Goal: Communication & Community: Ask a question

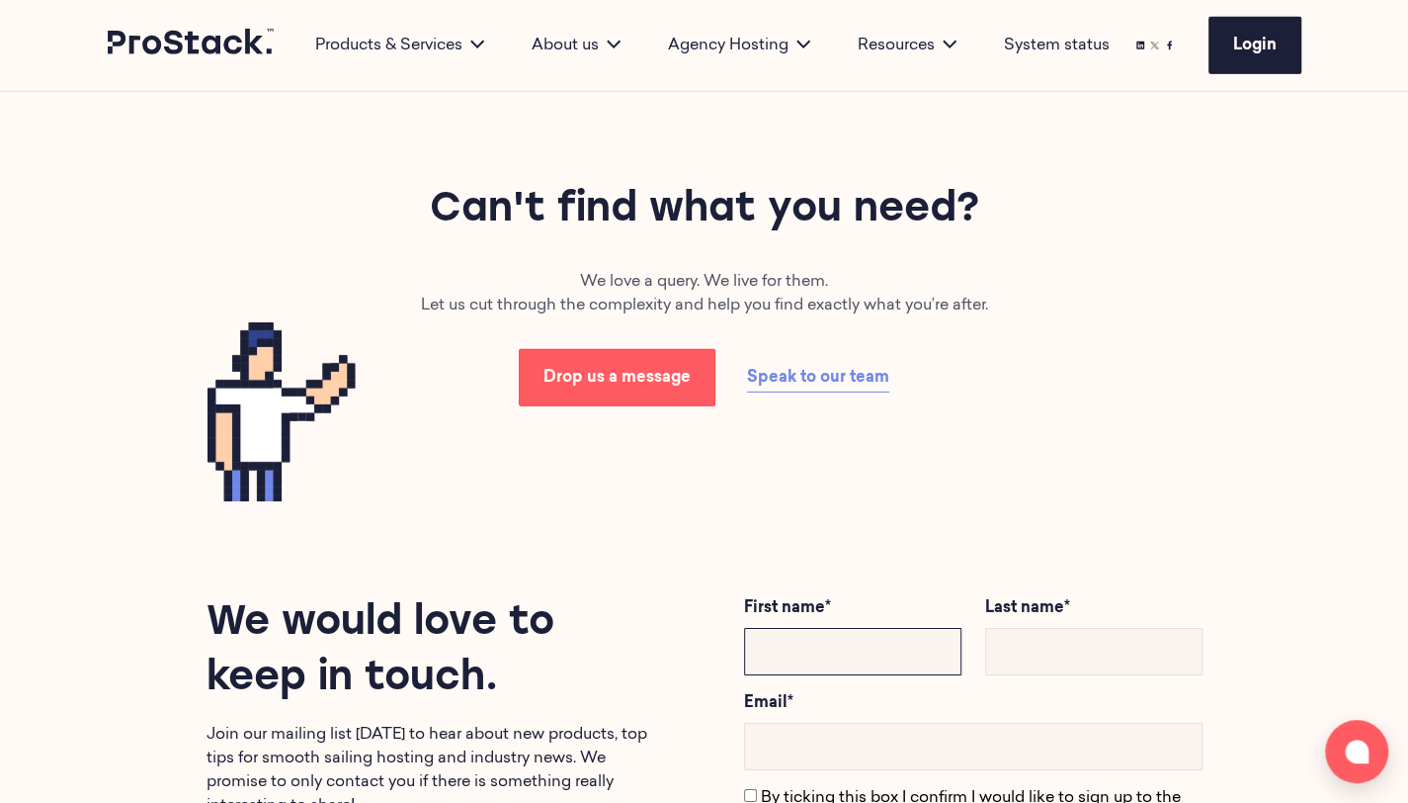
click at [810, 652] on input "text" at bounding box center [852, 651] width 217 height 47
type input "[PERSON_NAME]"
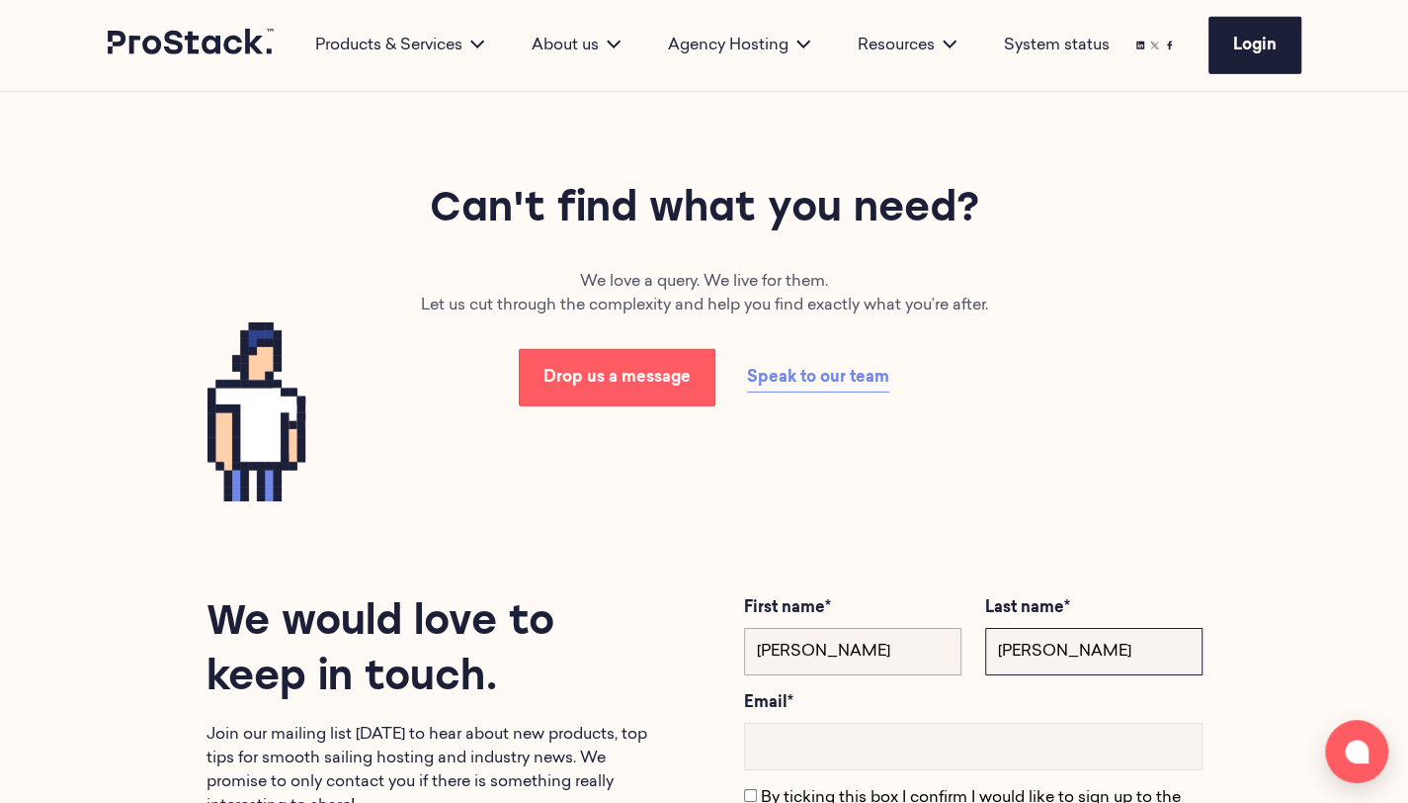
type input "[PERSON_NAME]"
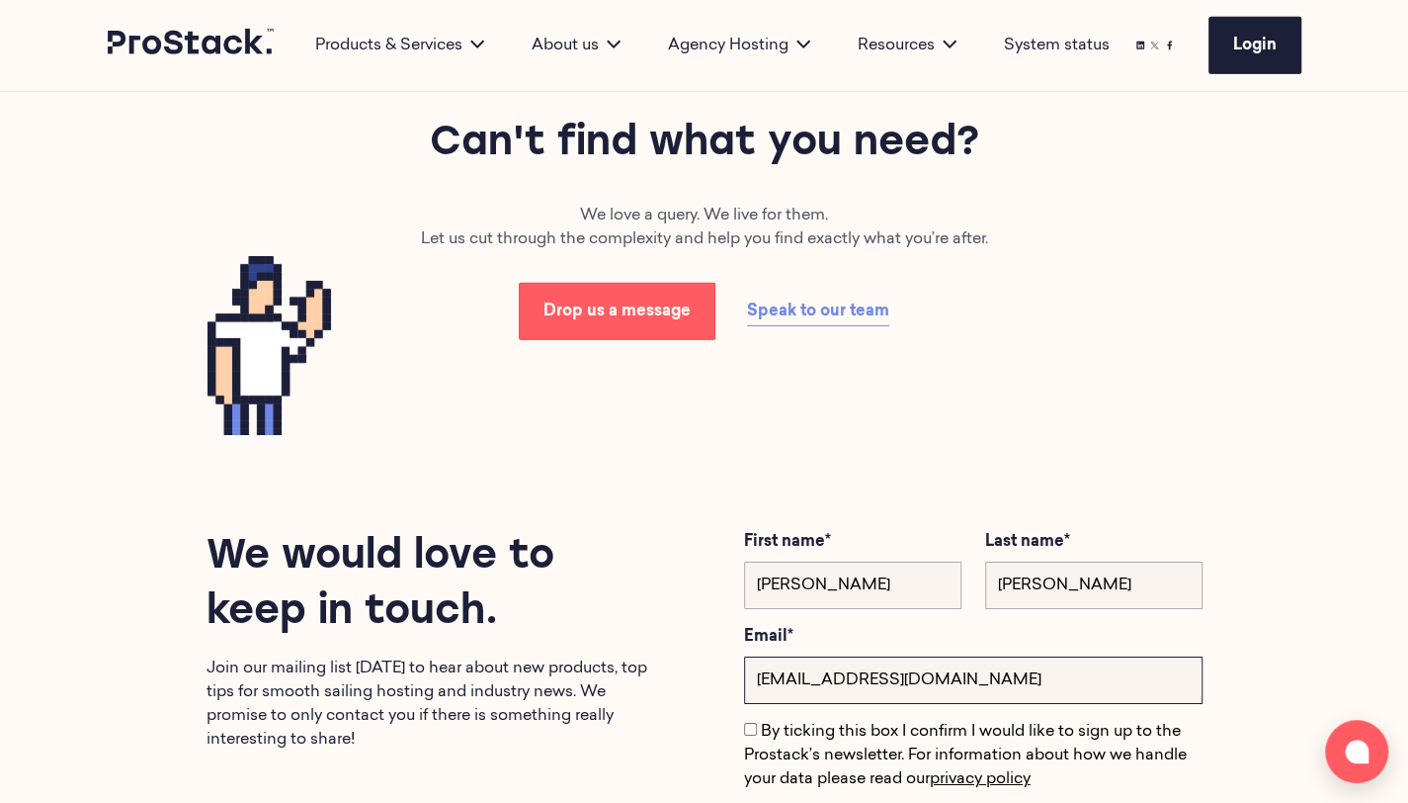
type input "[EMAIL_ADDRESS][DOMAIN_NAME]"
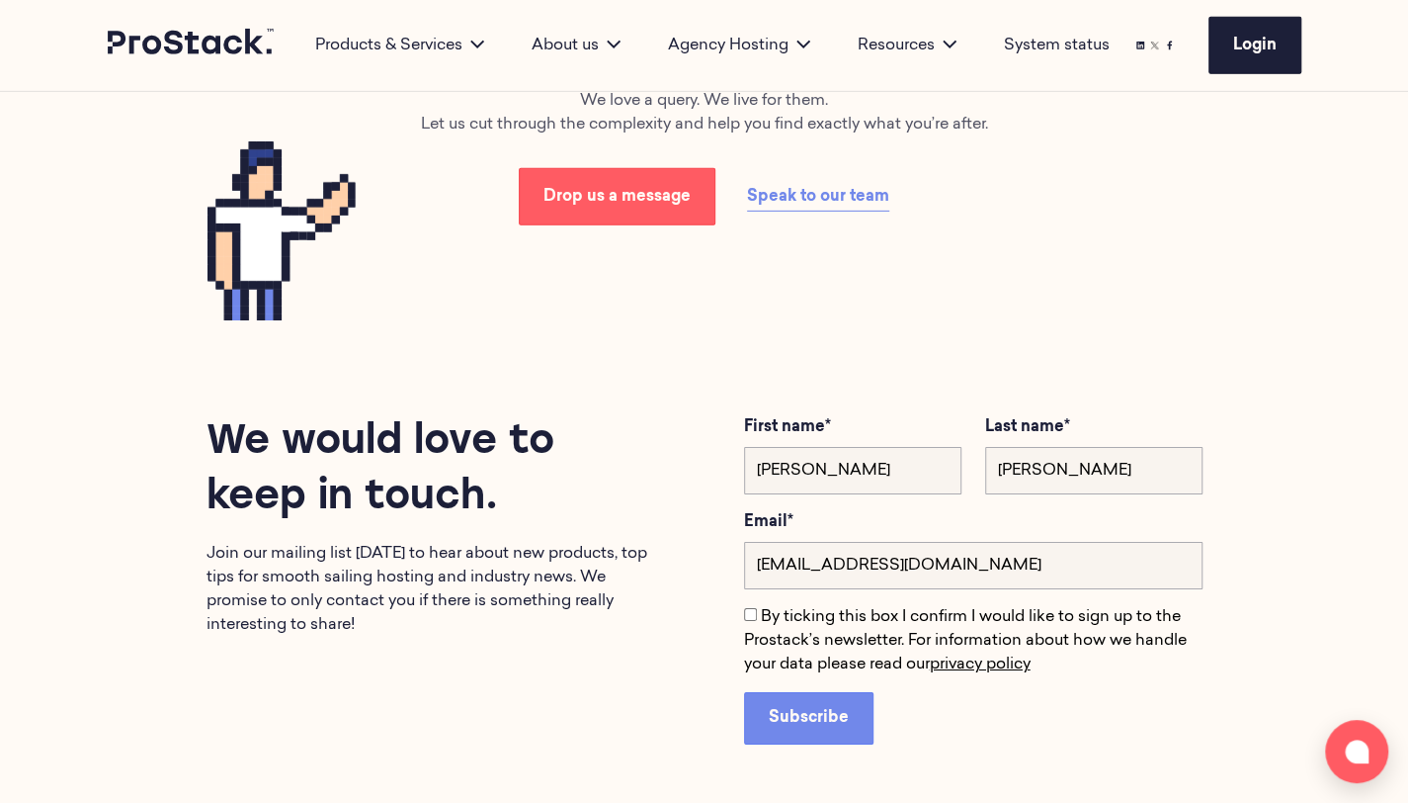
scroll to position [3453, 0]
click at [777, 190] on span "Speak to our team" at bounding box center [818, 198] width 142 height 16
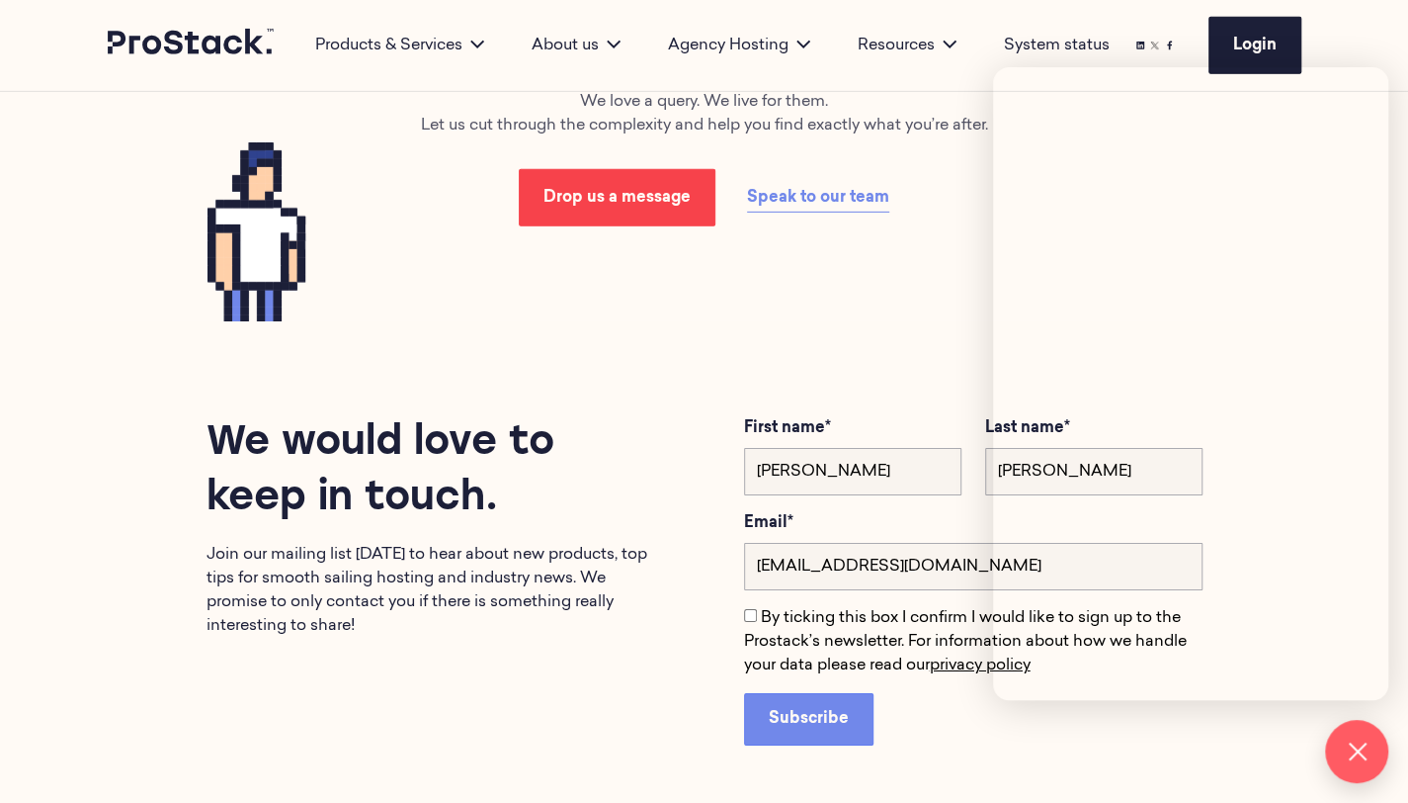
click at [630, 171] on link "Drop us a message" at bounding box center [617, 197] width 197 height 57
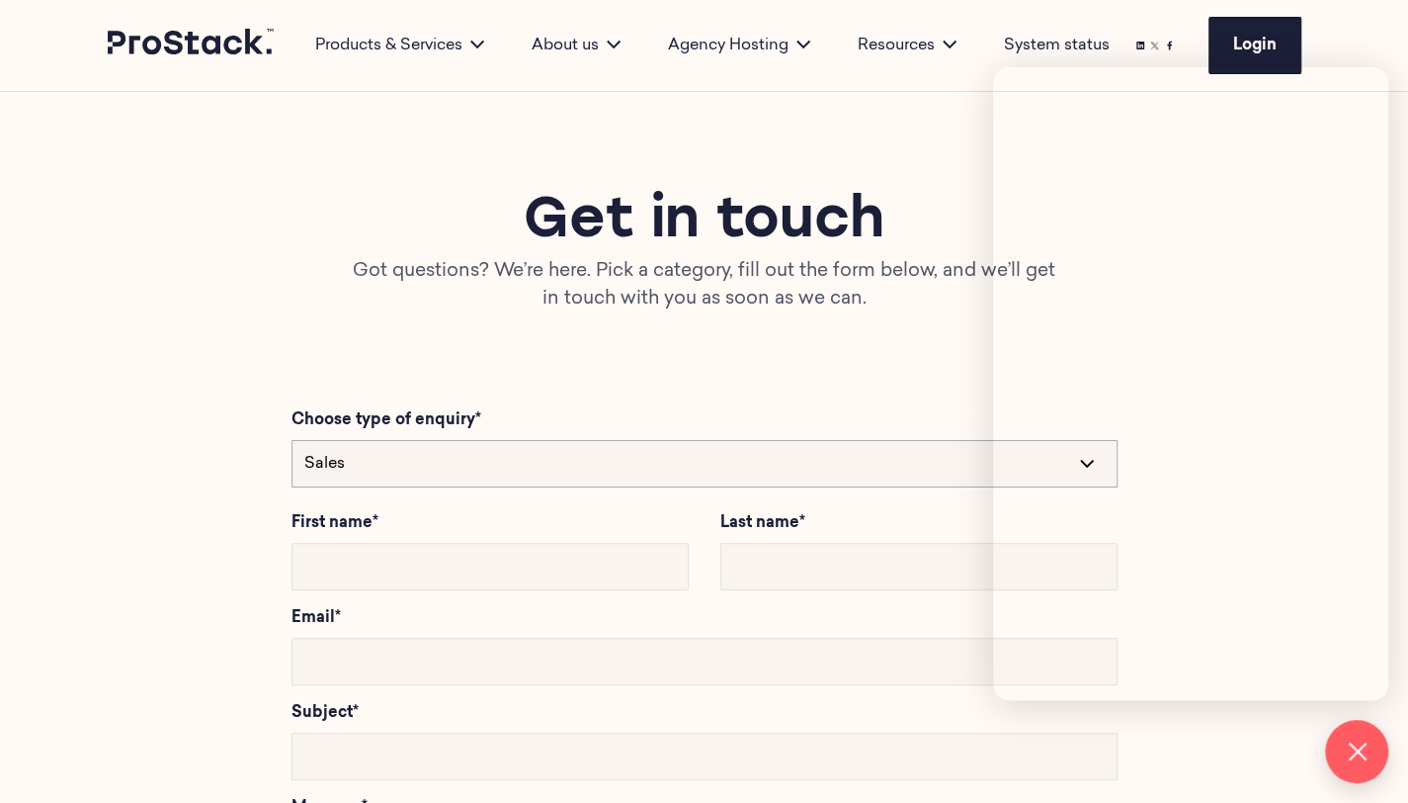
click at [538, 465] on select "Sales Technical Support" at bounding box center [705, 463] width 826 height 47
click at [292, 440] on select "Sales Technical Support" at bounding box center [705, 463] width 826 height 47
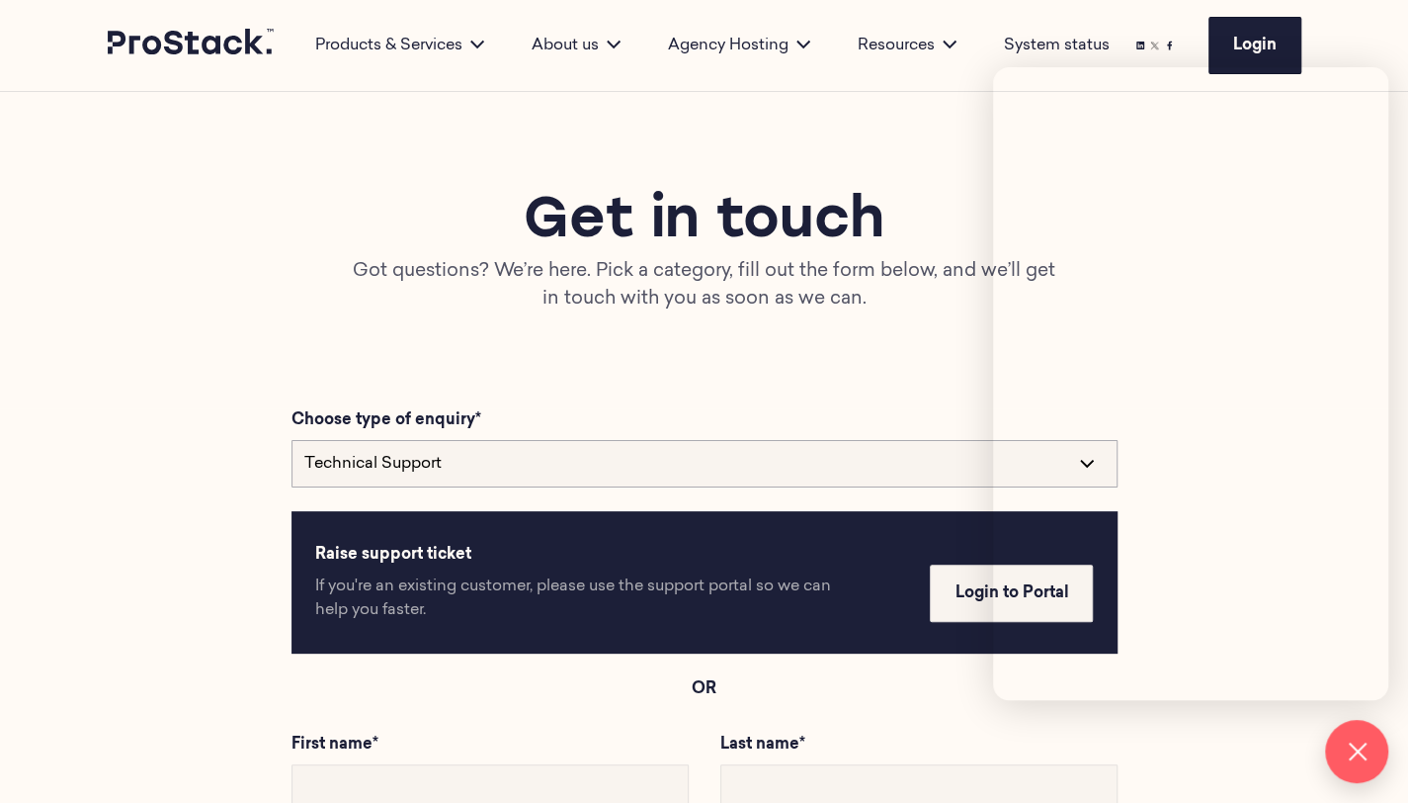
scroll to position [302, 0]
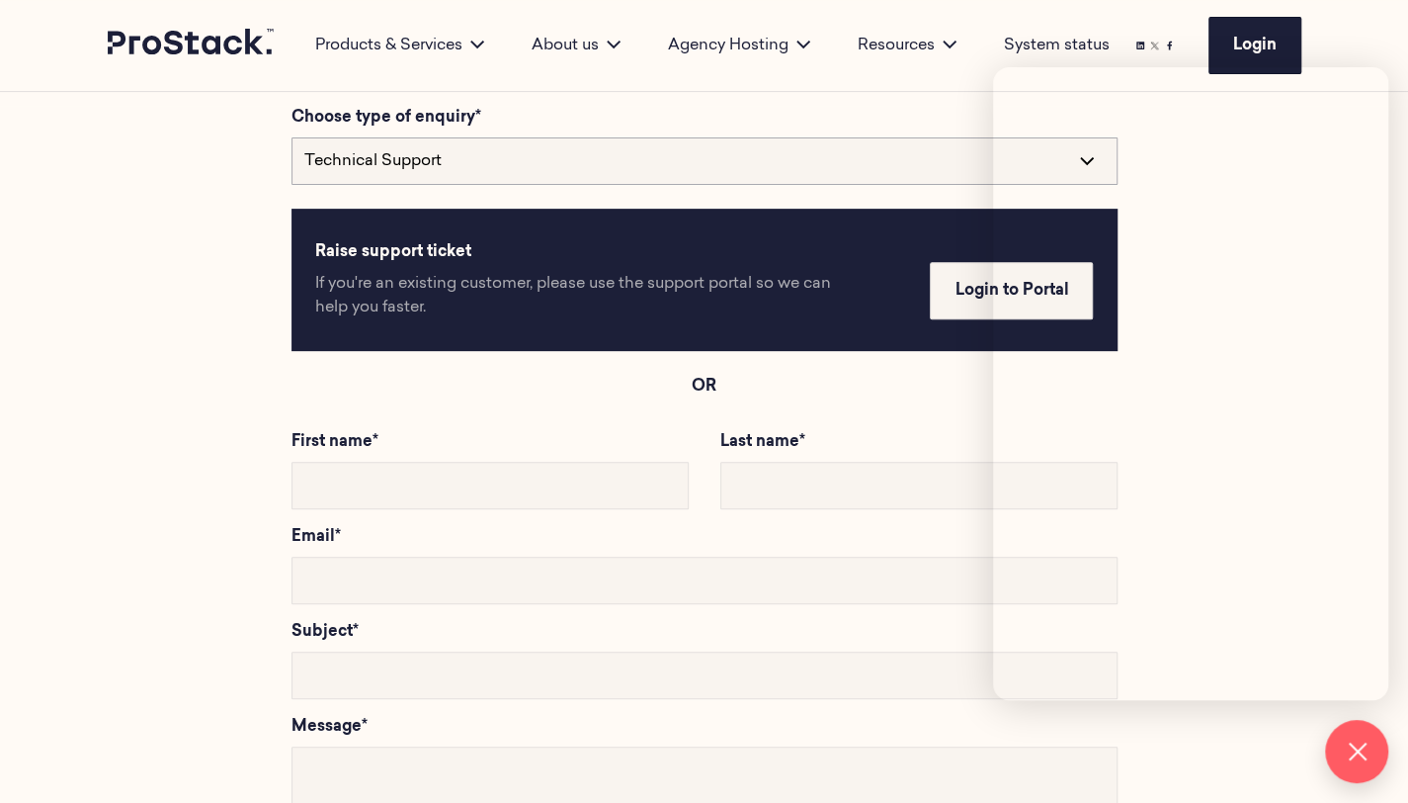
click at [565, 163] on select "Sales Technical Support" at bounding box center [705, 160] width 826 height 47
select select "Sales"
click at [292, 137] on select "Sales Technical Support" at bounding box center [705, 160] width 826 height 47
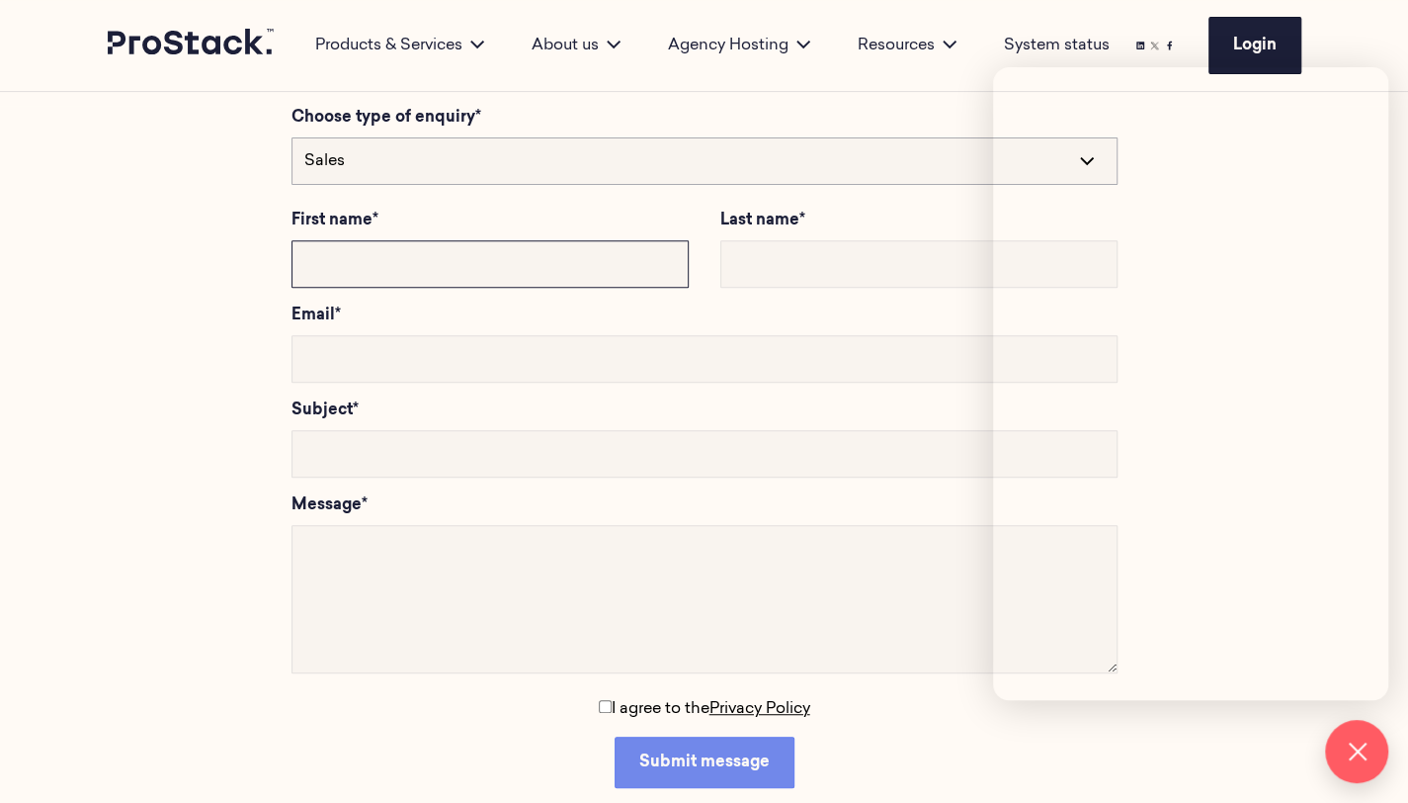
click at [445, 263] on input "text" at bounding box center [490, 263] width 397 height 47
type input "[PERSON_NAME]"
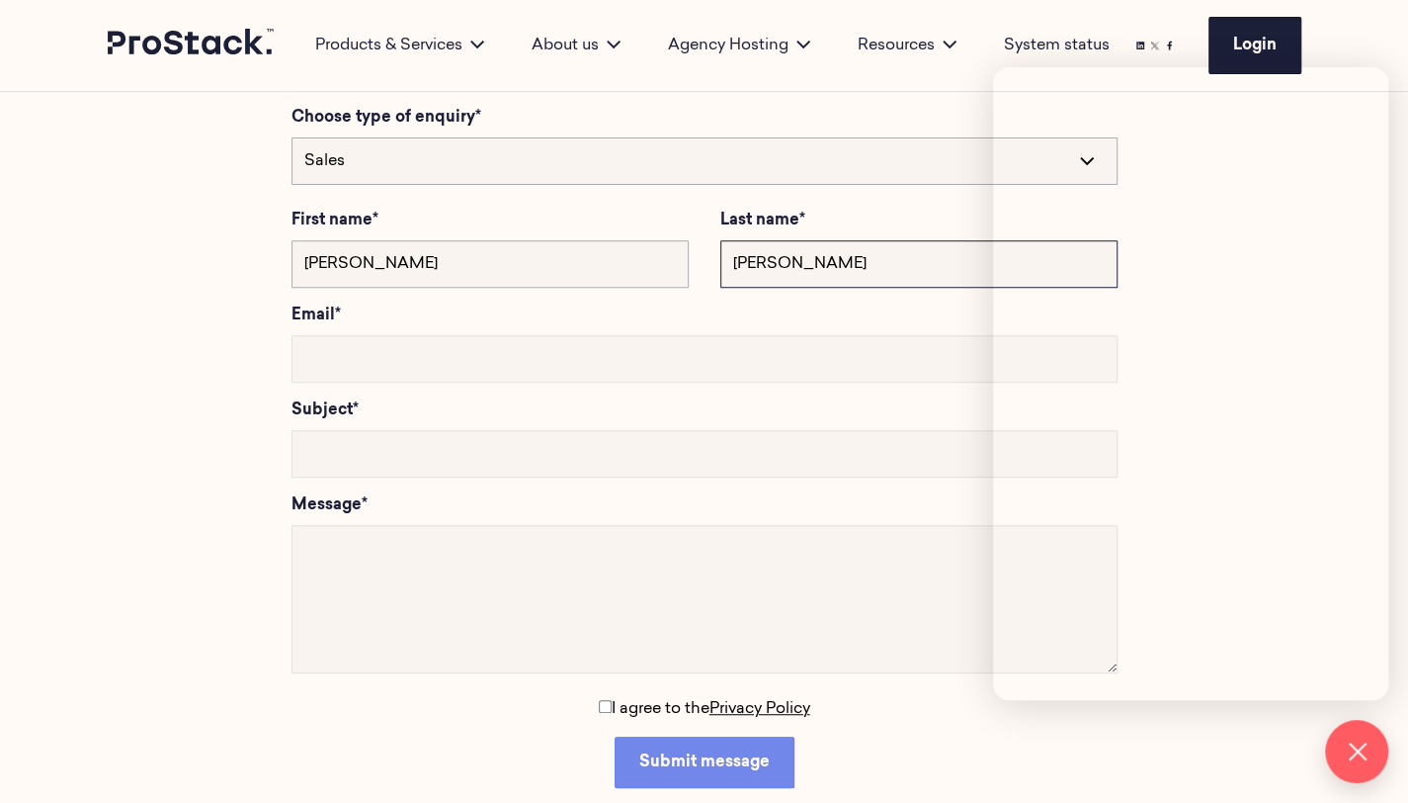
type input "[PERSON_NAME]"
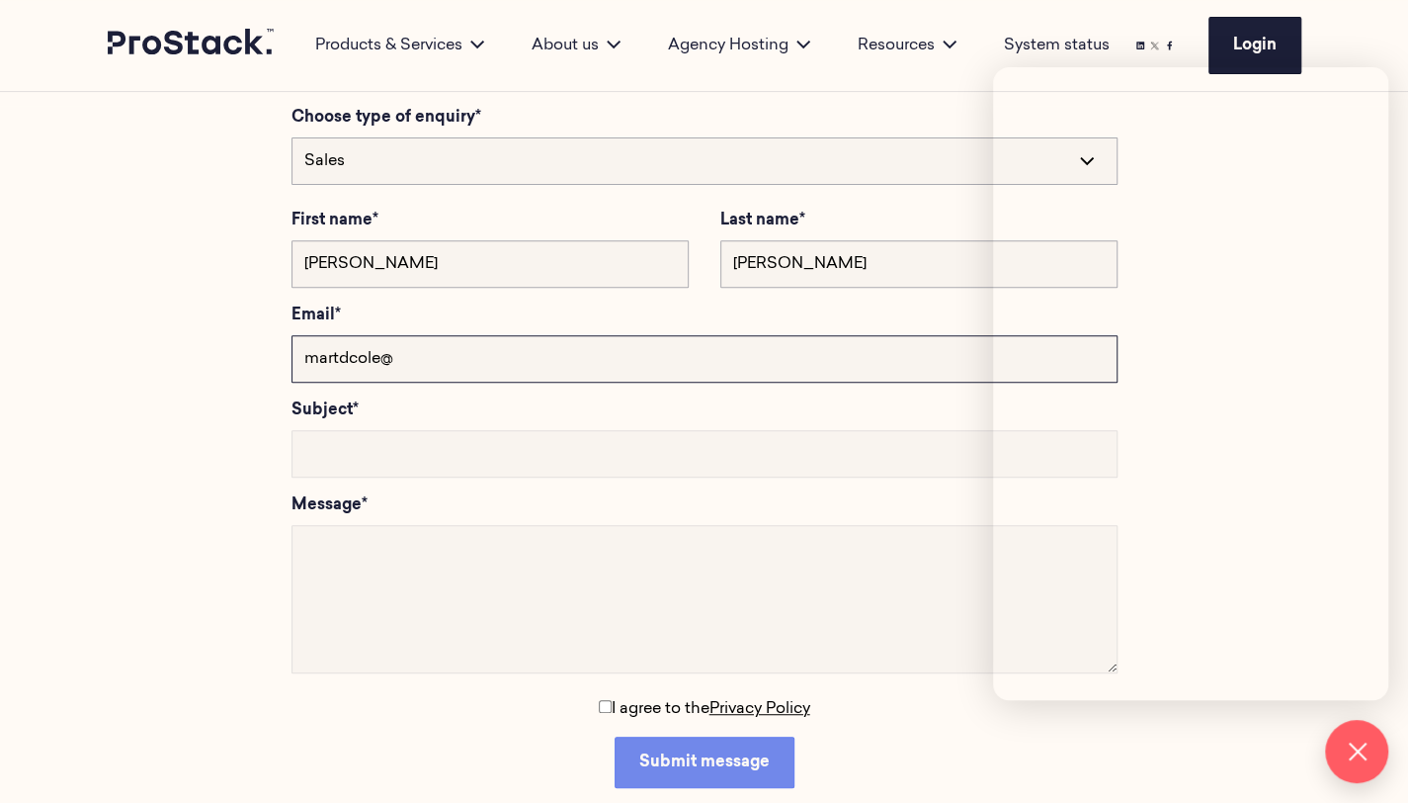
type input "[EMAIL_ADDRESS][DOMAIN_NAME]"
click at [174, 422] on form "Get in touch Got questions? We’re here. Pick a category, fill out the form belo…" at bounding box center [704, 323] width 1408 height 1069
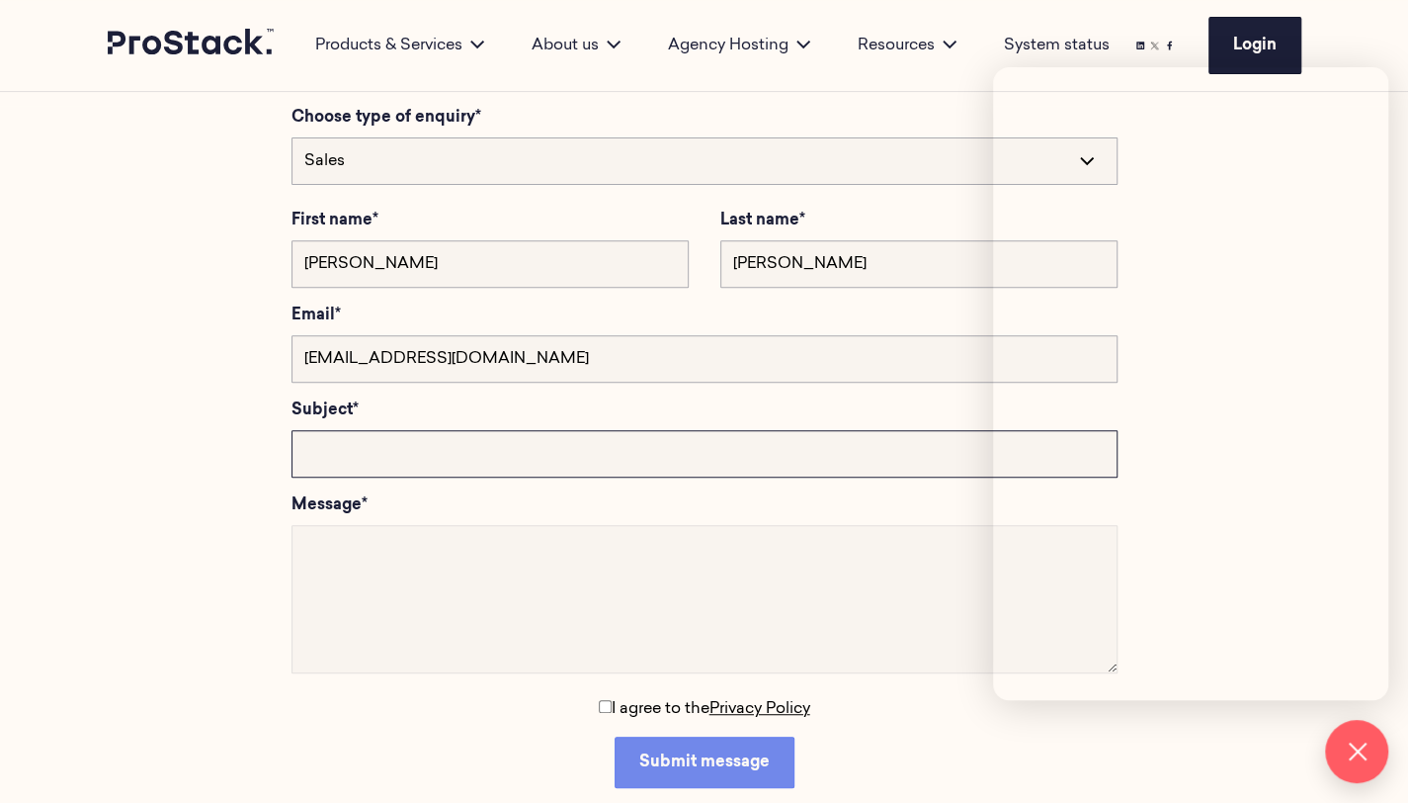
click at [378, 458] on input "text" at bounding box center [705, 453] width 826 height 47
type input "test123"
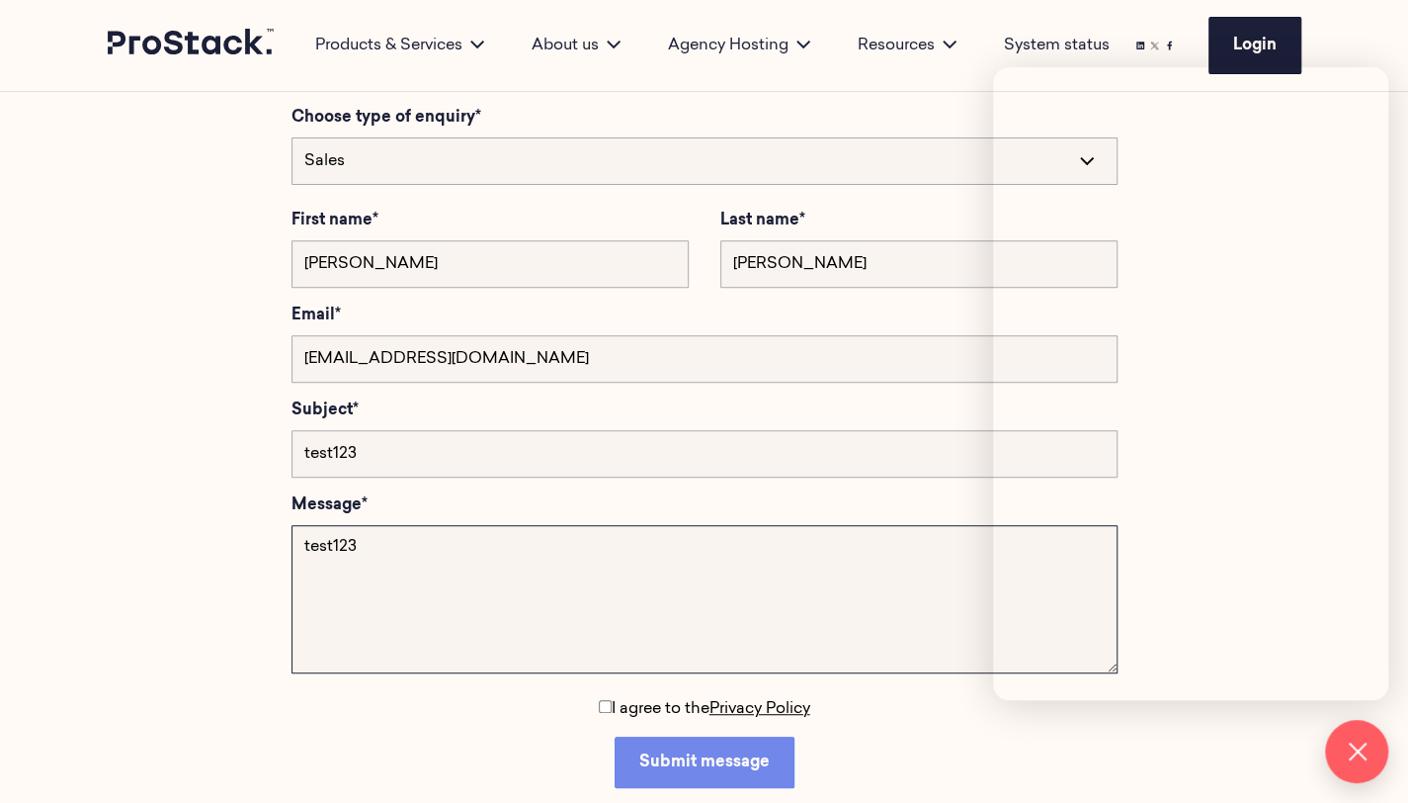
type textarea "test123"
click at [599, 701] on input "I agree to the Privacy Policy" at bounding box center [605, 706] width 13 height 13
checkbox input "true"
click at [674, 755] on span "Submit message" at bounding box center [704, 762] width 130 height 16
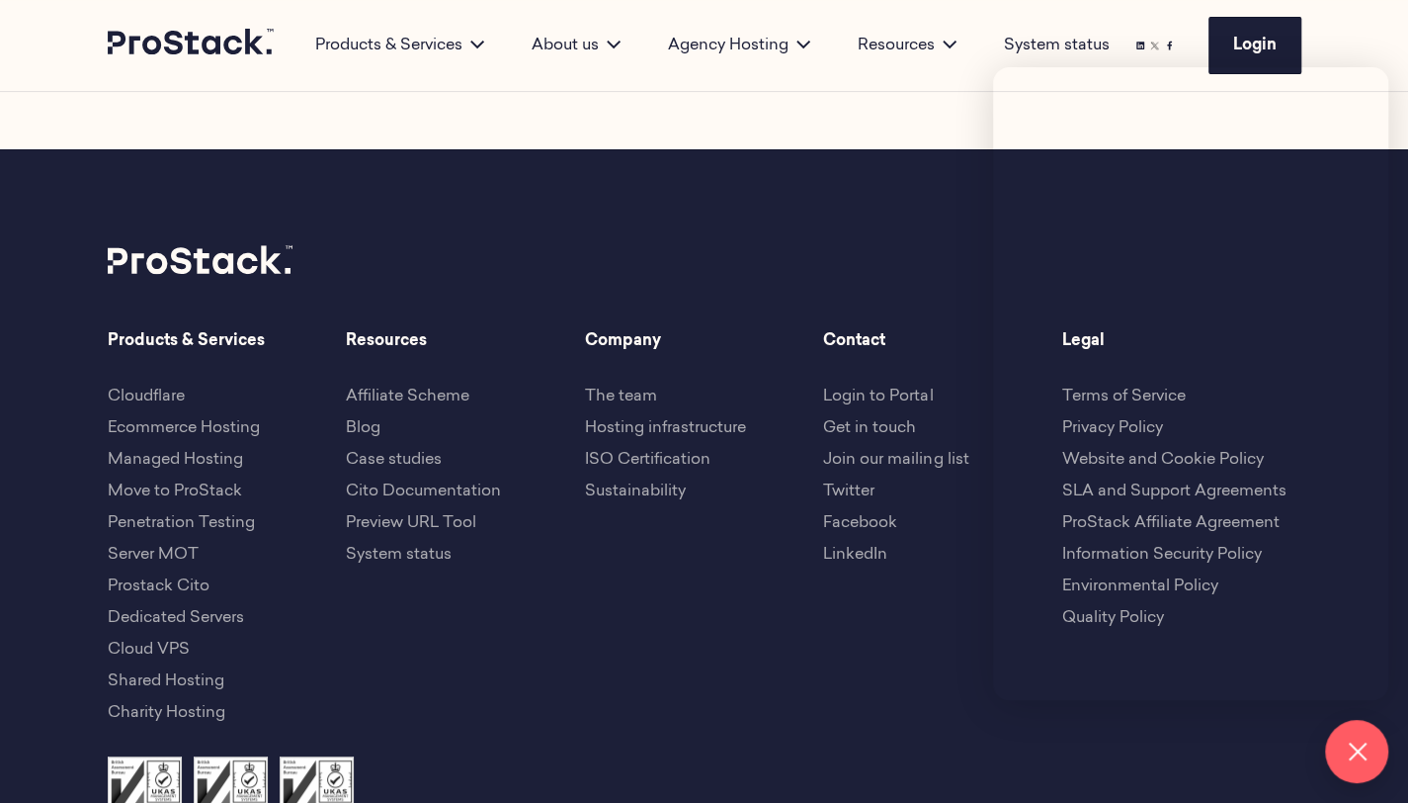
scroll to position [0, 0]
